Goal: Navigation & Orientation: Find specific page/section

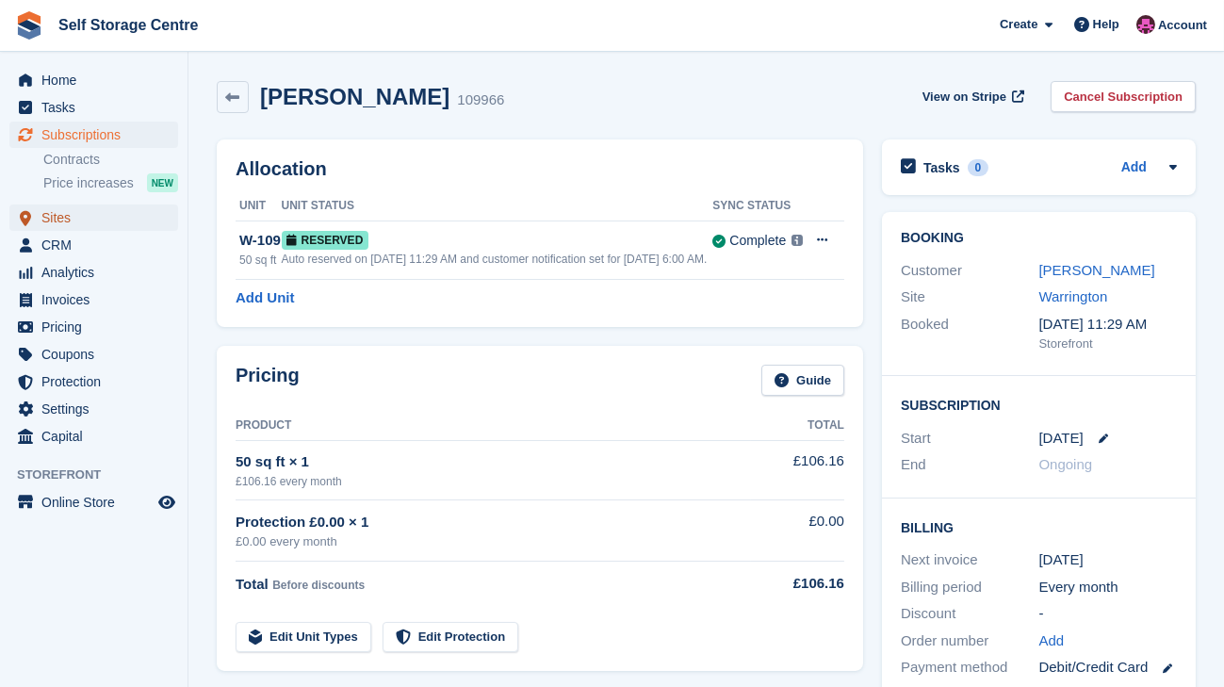
click at [71, 220] on span "Sites" at bounding box center [97, 217] width 113 height 26
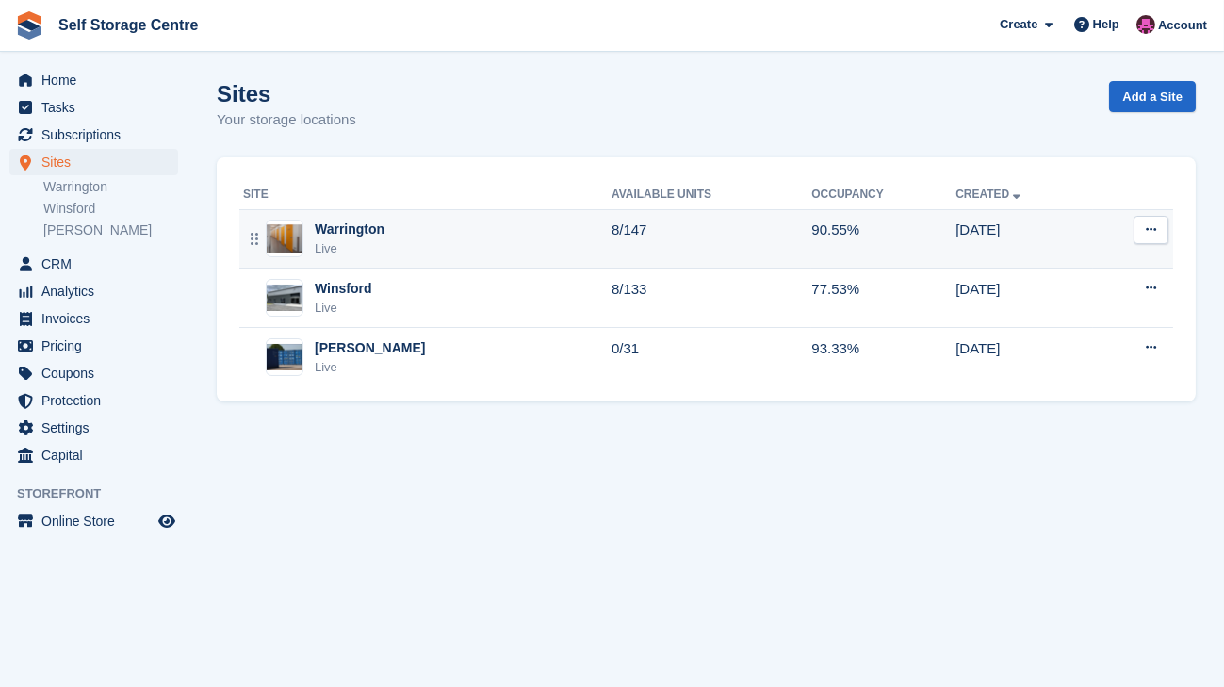
click at [396, 226] on div "Warrington Live" at bounding box center [427, 239] width 368 height 39
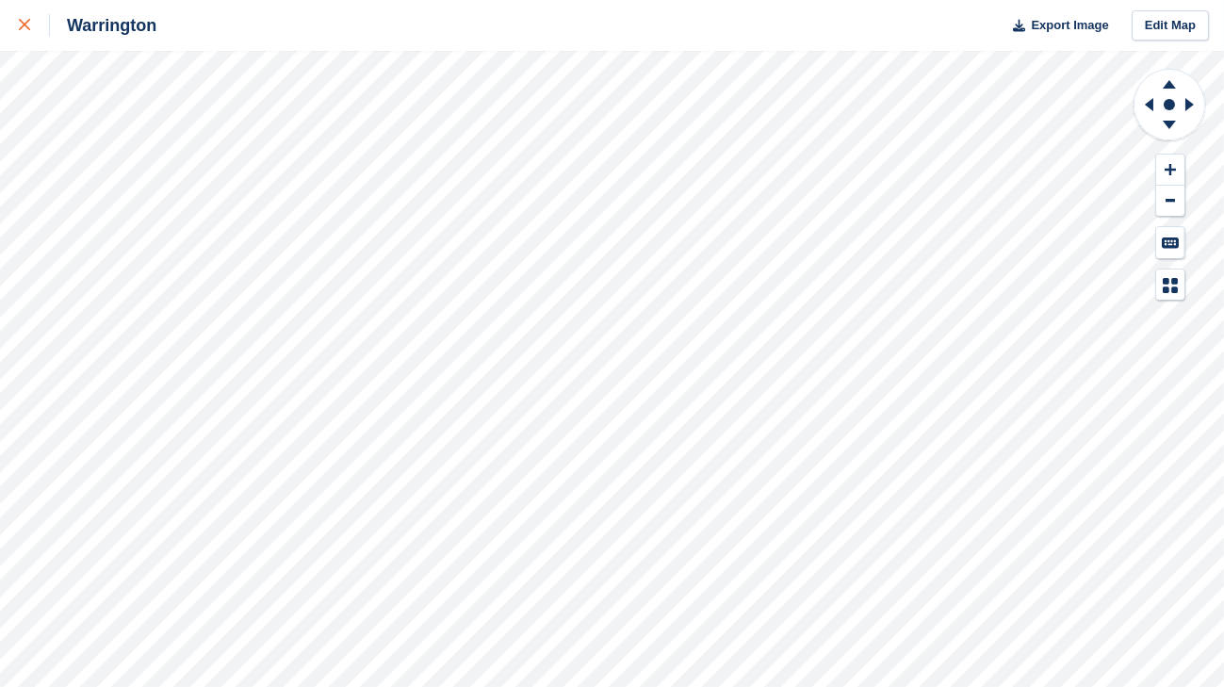
click at [22, 24] on icon at bounding box center [24, 24] width 11 height 11
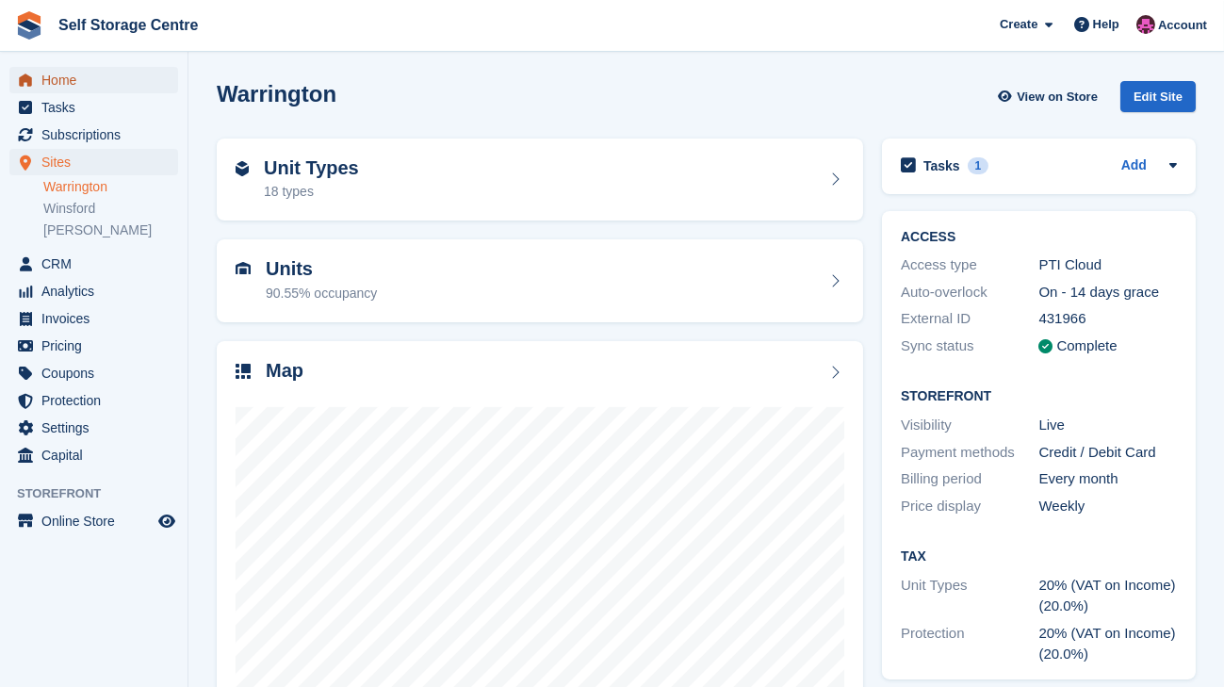
click at [75, 86] on span "Home" at bounding box center [97, 80] width 113 height 26
